Goal: Task Accomplishment & Management: Manage account settings

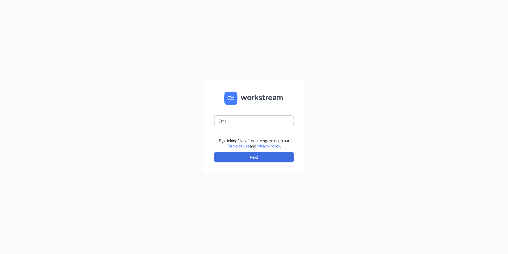
click at [264, 117] on input "text" at bounding box center [254, 120] width 80 height 11
type input "nylah@pottsculvers.com"
drag, startPoint x: 352, startPoint y: 148, endPoint x: 278, endPoint y: 157, distance: 73.9
click at [350, 148] on div "nylah@pottsculvers.com By clicking "Next", you're agreeing to our Terms of Use …" at bounding box center [254, 127] width 508 height 254
click at [259, 159] on button "Next" at bounding box center [254, 157] width 80 height 11
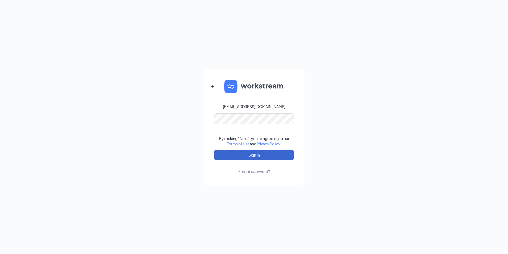
click at [259, 159] on button "Sign In" at bounding box center [254, 154] width 80 height 11
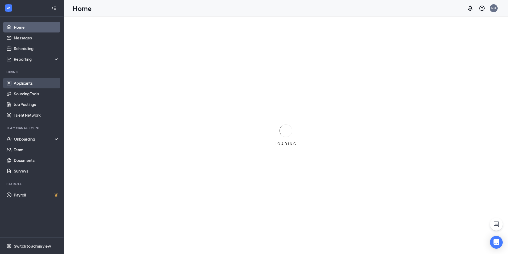
click at [38, 84] on link "Applicants" at bounding box center [36, 83] width 45 height 11
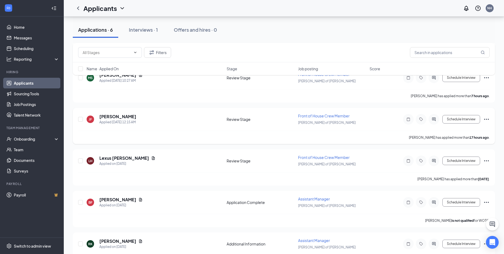
scroll to position [106, 0]
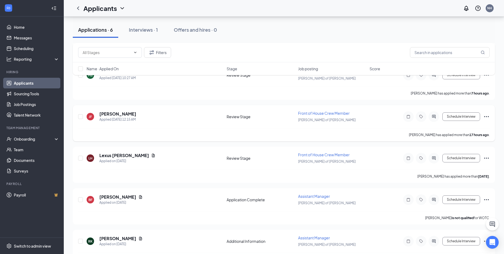
click at [487, 117] on icon "Ellipses" at bounding box center [487, 116] width 6 height 6
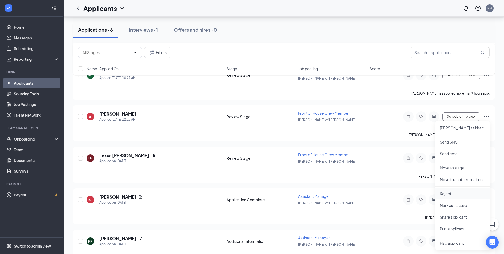
click at [447, 192] on p "Reject" at bounding box center [463, 193] width 46 height 5
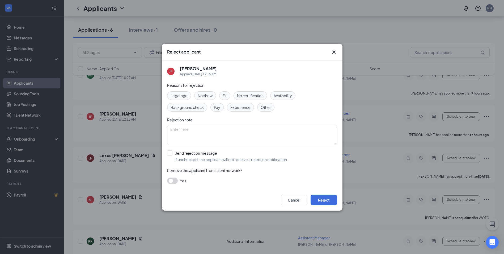
click at [264, 108] on span "Other" at bounding box center [266, 107] width 10 height 6
drag, startPoint x: 264, startPoint y: 108, endPoint x: 307, endPoint y: 110, distance: 43.4
click at [307, 110] on div "Legal age No show Fit No certification Availability Background check Pay Experi…" at bounding box center [252, 101] width 170 height 20
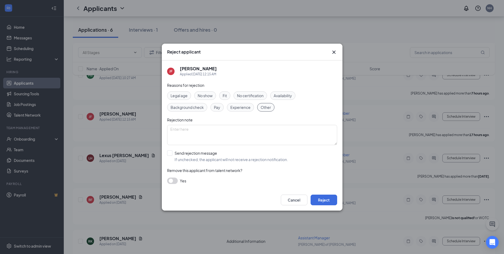
click at [266, 107] on span "Other" at bounding box center [266, 107] width 10 height 6
click at [173, 181] on button "button" at bounding box center [172, 180] width 11 height 6
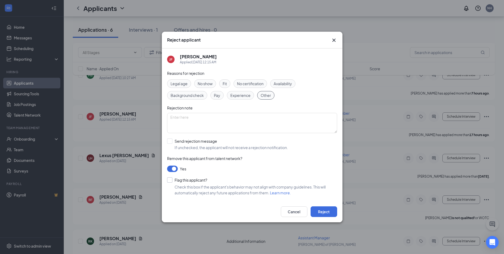
click at [172, 181] on input "Flag this applicant?" at bounding box center [187, 179] width 40 height 5
checkbox input "true"
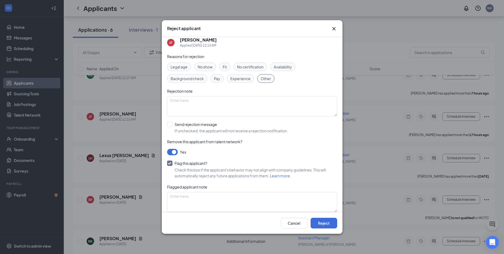
scroll to position [10, 0]
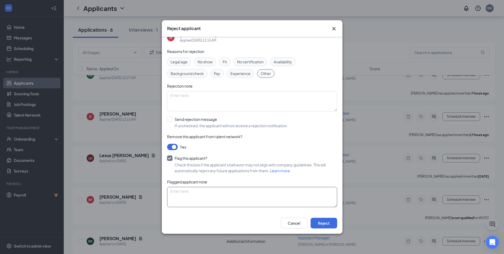
click at [194, 194] on textarea at bounding box center [252, 197] width 170 height 20
drag, startPoint x: 209, startPoint y: 191, endPoint x: 206, endPoint y: 193, distance: 3.3
click at [206, 193] on textarea "Terminated previously for attendance issues" at bounding box center [252, 197] width 170 height 20
drag, startPoint x: 212, startPoint y: 192, endPoint x: 206, endPoint y: 194, distance: 6.3
click at [206, 194] on textarea "Terminated previous for attendance issues" at bounding box center [252, 197] width 170 height 20
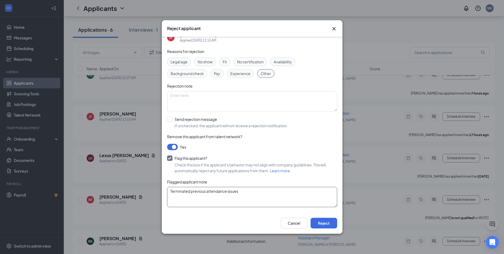
drag, startPoint x: 190, startPoint y: 191, endPoint x: 161, endPoint y: 202, distance: 30.7
click at [161, 202] on div "Reject applicant [PERSON_NAME] Applied [DATE] 12:15 AM Reasons for rejection Le…" at bounding box center [252, 127] width 504 height 254
type textarea "previous attendance issues"
click at [320, 223] on button "Reject" at bounding box center [324, 223] width 27 height 11
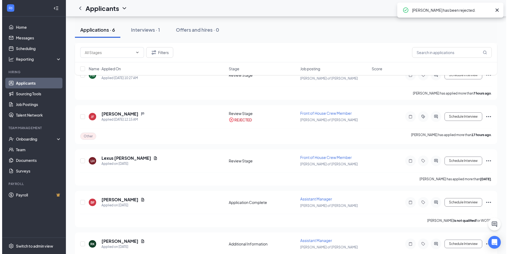
scroll to position [83, 0]
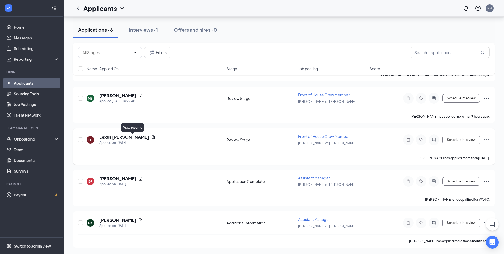
click at [152, 137] on icon "Document" at bounding box center [153, 136] width 3 height 3
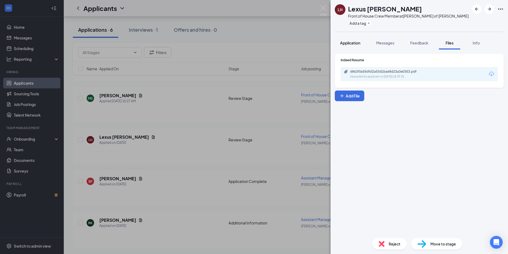
click at [349, 36] on button "Application" at bounding box center [350, 42] width 31 height 13
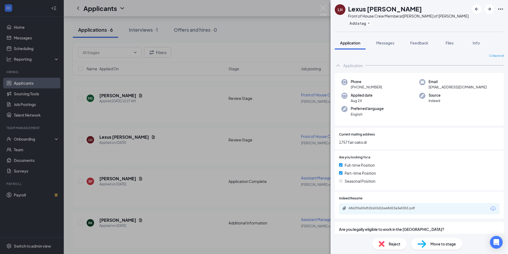
click at [196, 157] on div "LH [PERSON_NAME] Front of House Crew Member at [PERSON_NAME] of [PERSON_NAME] A…" at bounding box center [254, 127] width 508 height 254
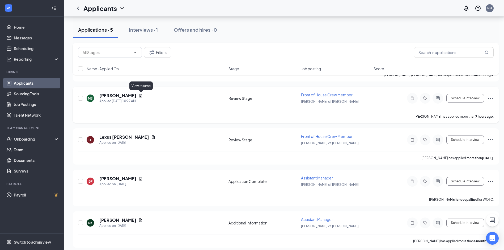
click at [140, 96] on icon "Document" at bounding box center [140, 95] width 3 height 3
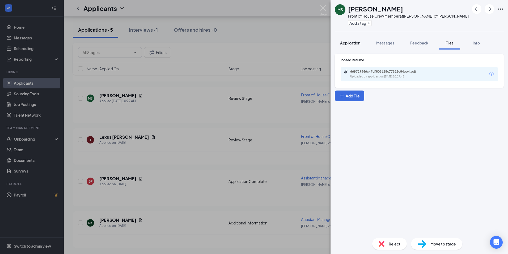
click at [354, 43] on span "Application" at bounding box center [350, 42] width 20 height 5
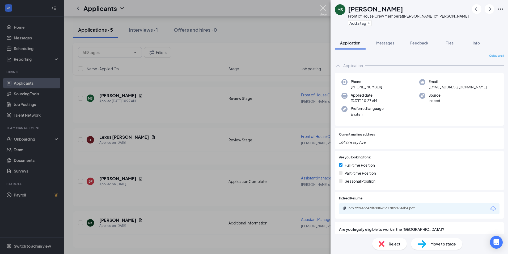
click at [324, 7] on img at bounding box center [323, 10] width 7 height 10
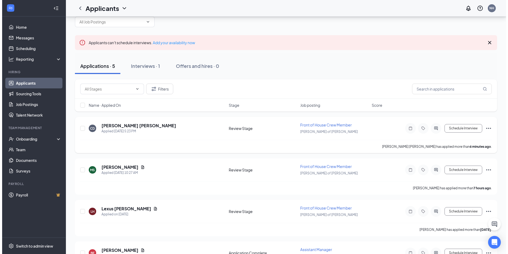
scroll to position [3, 0]
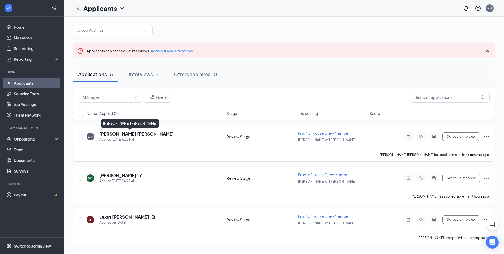
click at [112, 133] on h5 "[PERSON_NAME] [PERSON_NAME]" at bounding box center [136, 134] width 75 height 6
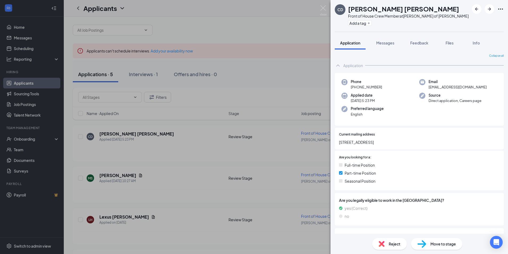
click at [326, 9] on img at bounding box center [323, 10] width 7 height 10
